Goal: Obtain resource: Obtain resource

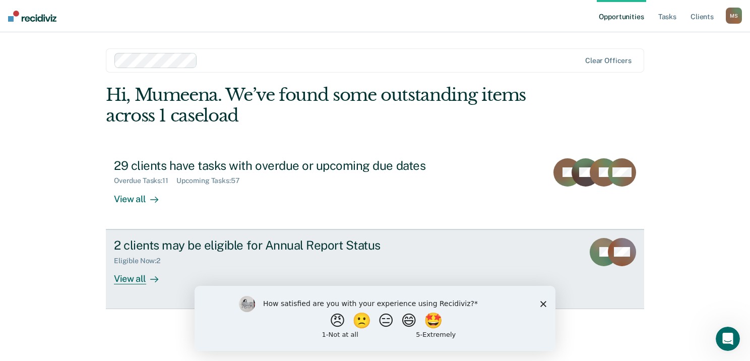
click at [407, 241] on div "2 clients may be eligible for Annual Report Status" at bounding box center [291, 245] width 354 height 15
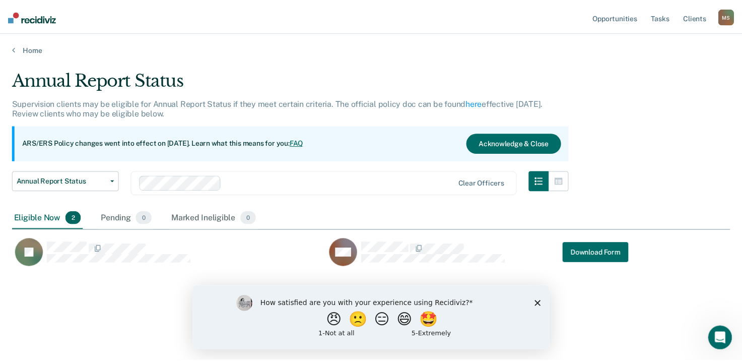
scroll to position [208, 718]
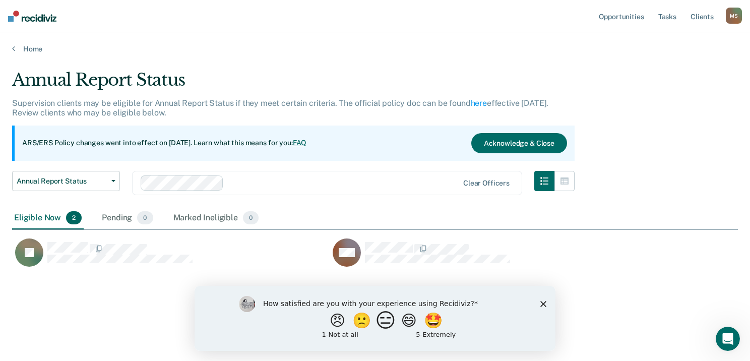
click at [379, 325] on button "😑" at bounding box center [387, 320] width 24 height 20
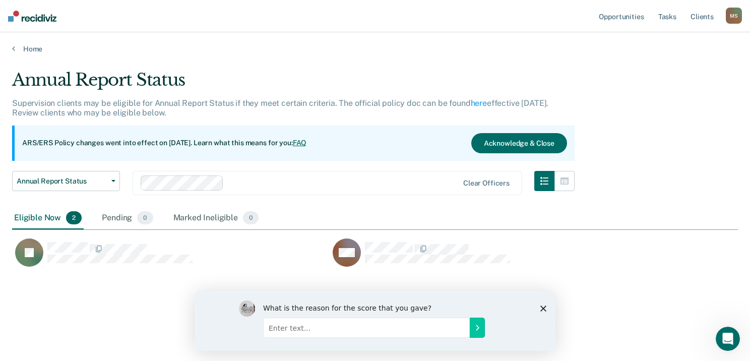
click at [543, 304] on div "What is the reason for the score that you gave?" at bounding box center [375, 320] width 361 height 60
click at [540, 305] on polygon "Close survey" at bounding box center [543, 308] width 6 height 6
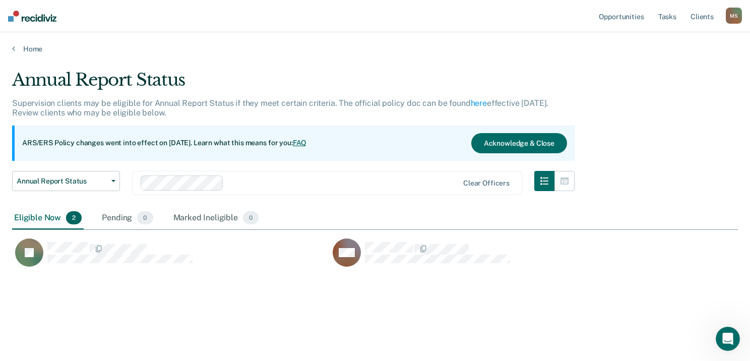
click at [51, 223] on div "Eligible Now 2" at bounding box center [48, 218] width 72 height 22
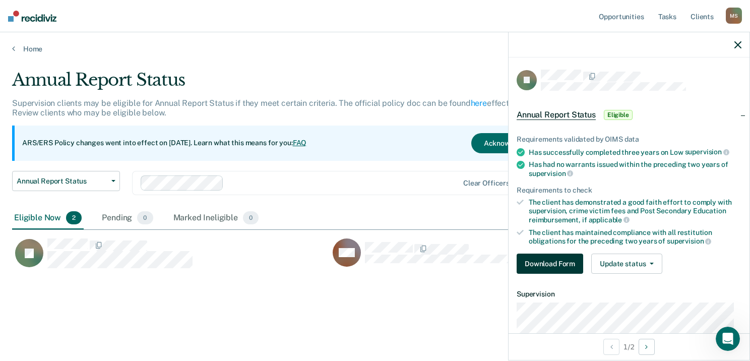
click at [564, 262] on button "Download Form" at bounding box center [550, 264] width 67 height 20
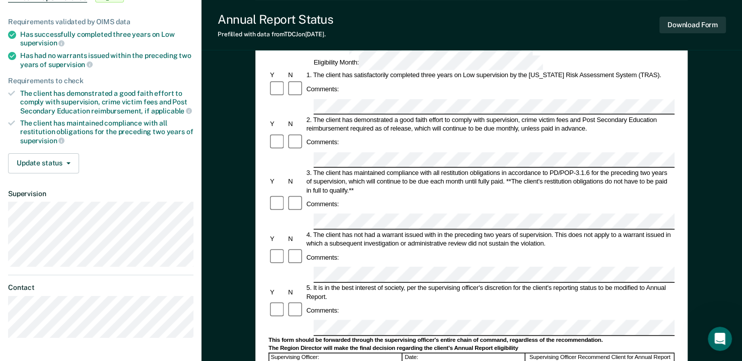
scroll to position [113, 0]
click at [667, 23] on button "Download Form" at bounding box center [693, 25] width 67 height 17
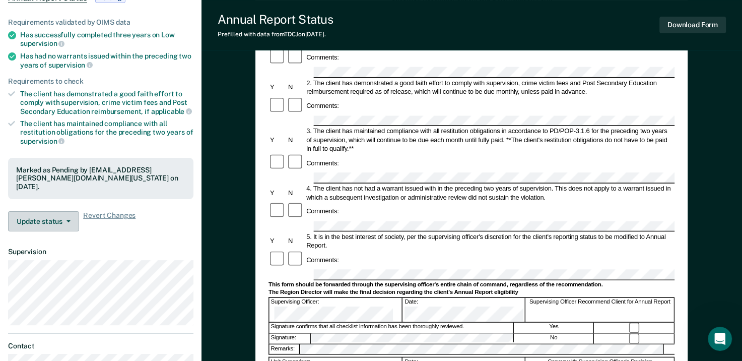
click at [54, 221] on button "Update status" at bounding box center [43, 221] width 71 height 20
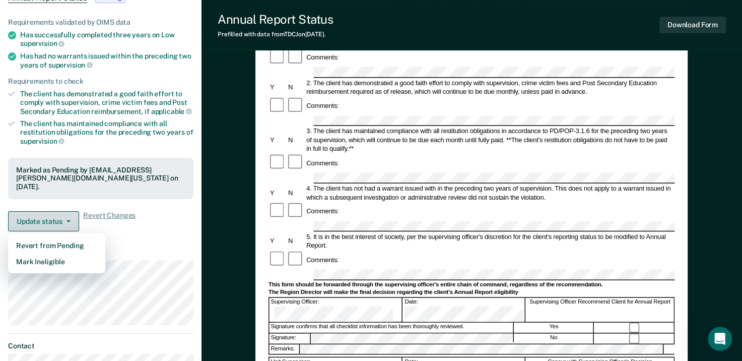
click at [54, 221] on button "Update status" at bounding box center [43, 221] width 71 height 20
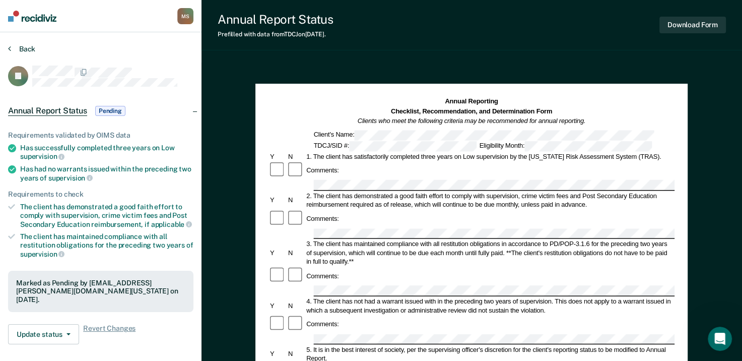
click at [30, 47] on button "Back" at bounding box center [21, 48] width 27 height 9
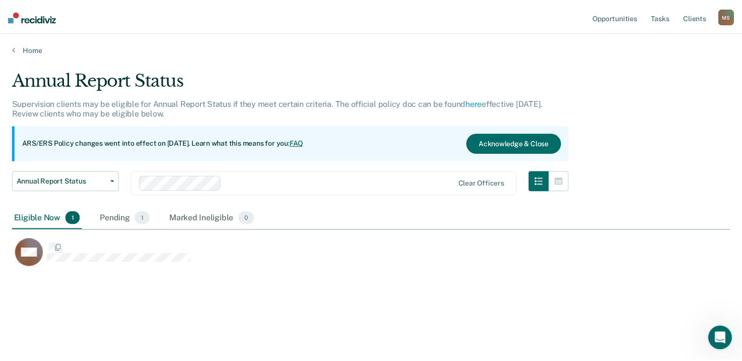
scroll to position [208, 718]
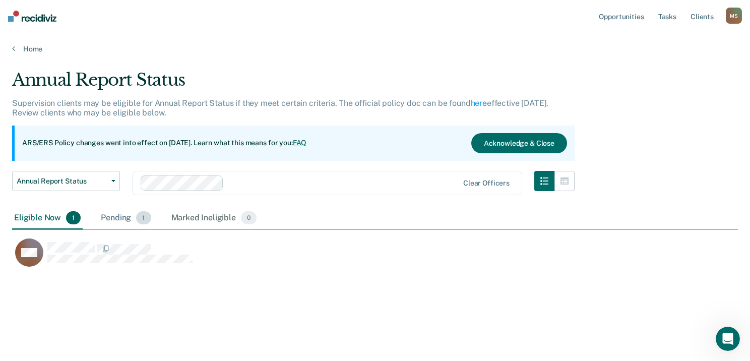
click at [110, 216] on div "Pending 1" at bounding box center [126, 218] width 54 height 22
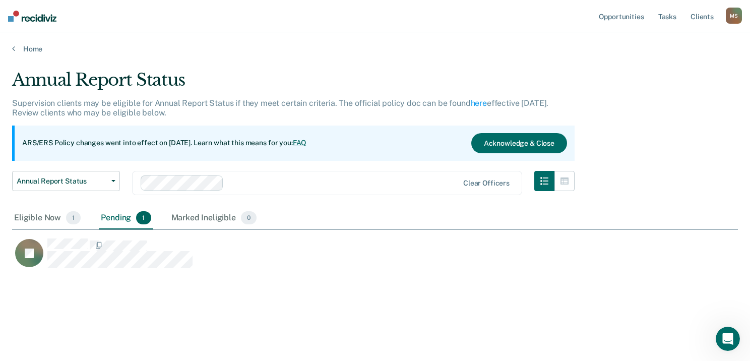
click at [110, 216] on div "Pending 1" at bounding box center [126, 218] width 54 height 22
click at [99, 181] on span "Annual Report Status" at bounding box center [62, 181] width 91 height 9
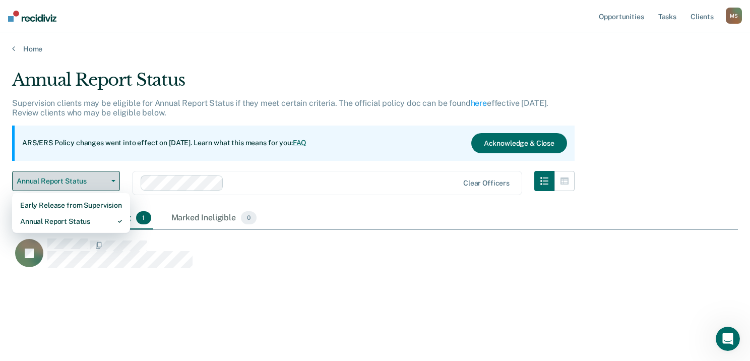
click at [99, 181] on span "Annual Report Status" at bounding box center [62, 181] width 91 height 9
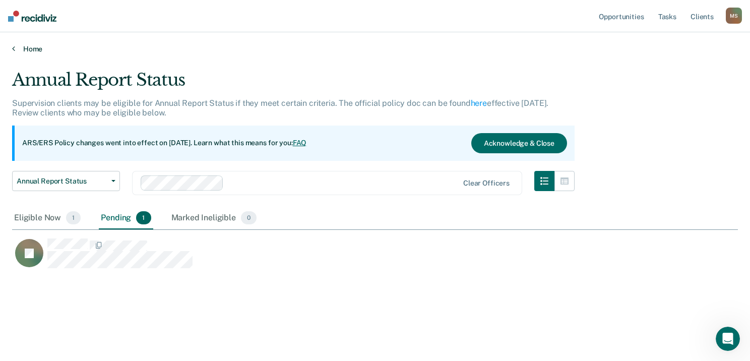
click at [36, 52] on link "Home" at bounding box center [375, 48] width 726 height 9
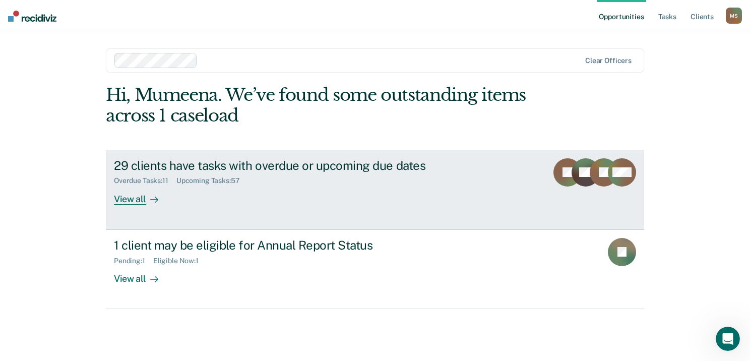
click at [200, 167] on div "29 clients have tasks with overdue or upcoming due dates" at bounding box center [291, 165] width 354 height 15
